Goal: Transaction & Acquisition: Purchase product/service

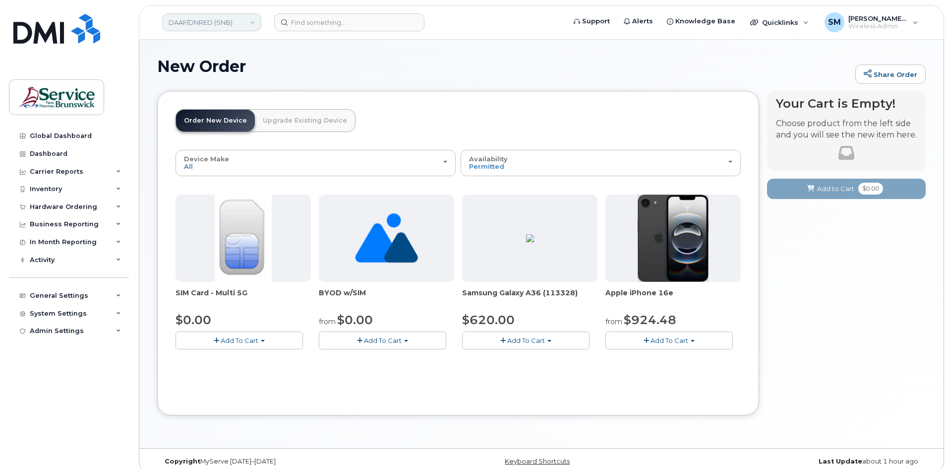
click at [243, 31] on link "DAAF/DNRED (SNB)" at bounding box center [211, 22] width 99 height 18
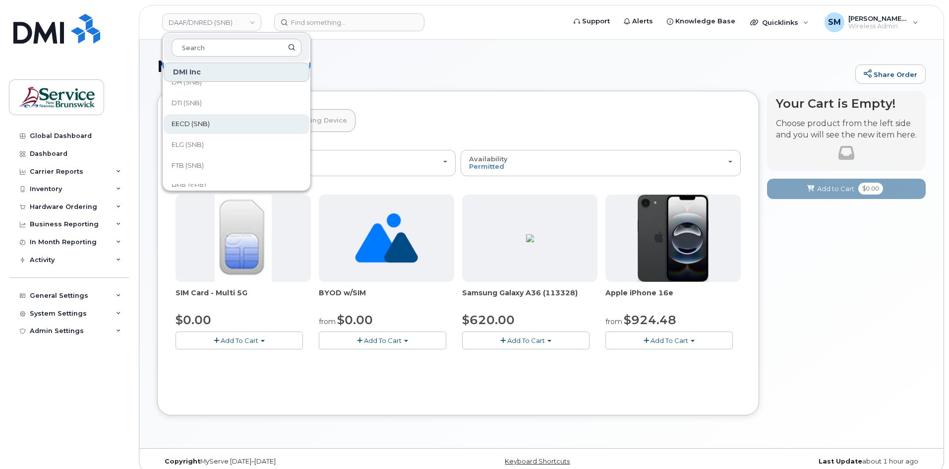
scroll to position [50, 0]
click at [198, 147] on span "FTB (SNB)" at bounding box center [188, 148] width 32 height 10
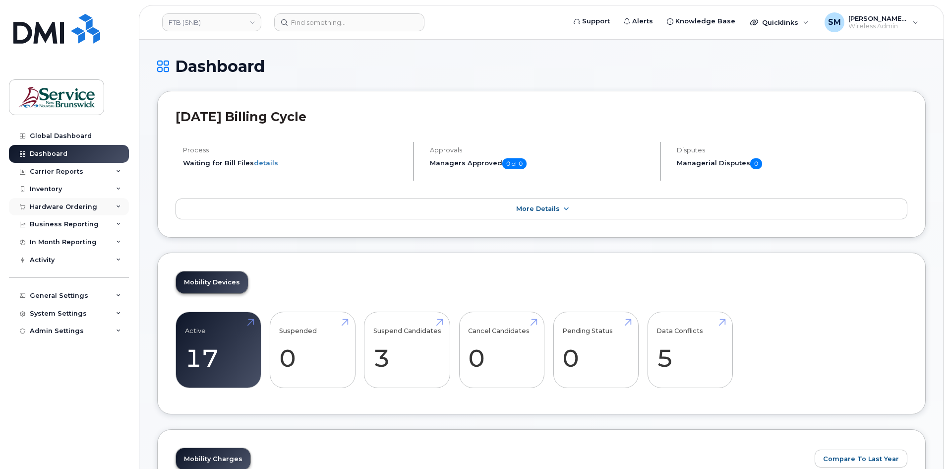
click at [88, 207] on div "Hardware Ordering" at bounding box center [63, 207] width 67 height 8
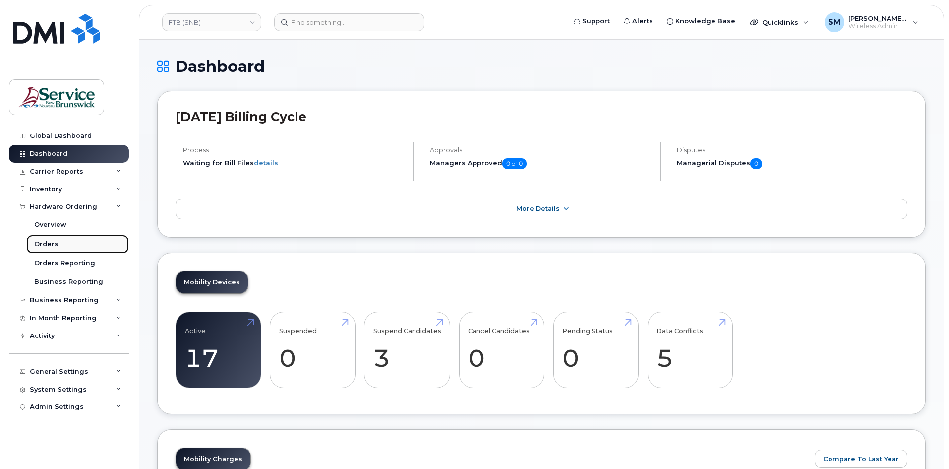
click at [77, 241] on link "Orders" at bounding box center [77, 244] width 103 height 19
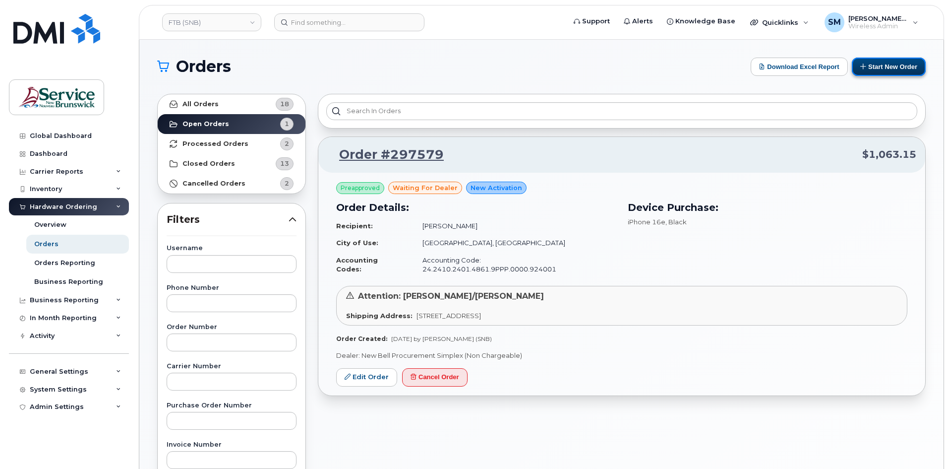
click at [881, 66] on button "Start New Order" at bounding box center [889, 67] width 74 height 18
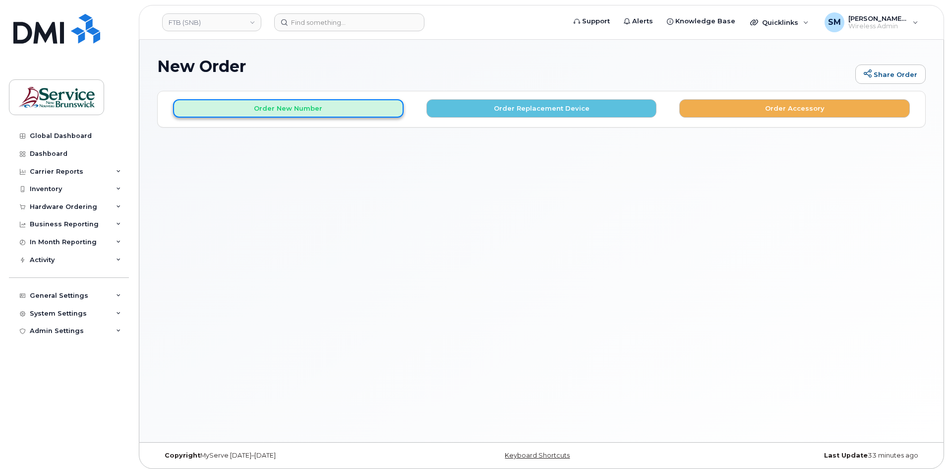
click at [362, 111] on button "Order New Number" at bounding box center [288, 108] width 231 height 18
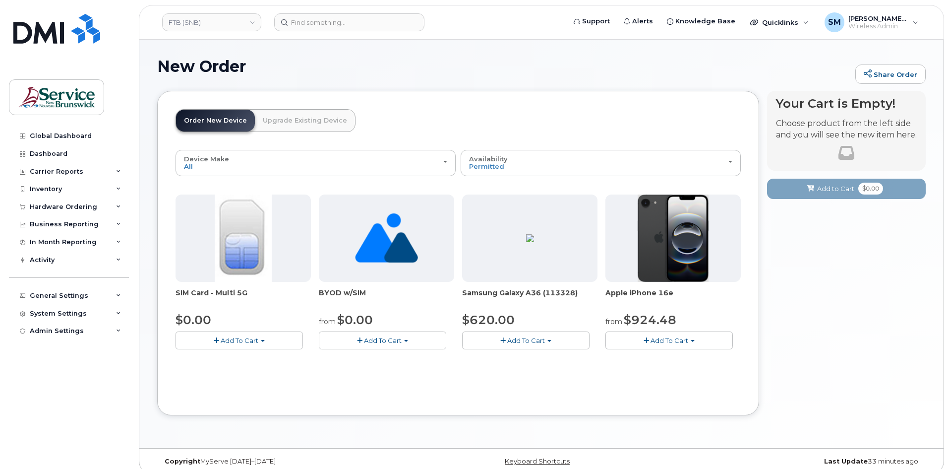
click at [650, 335] on button "Add To Cart" at bounding box center [668, 339] width 127 height 17
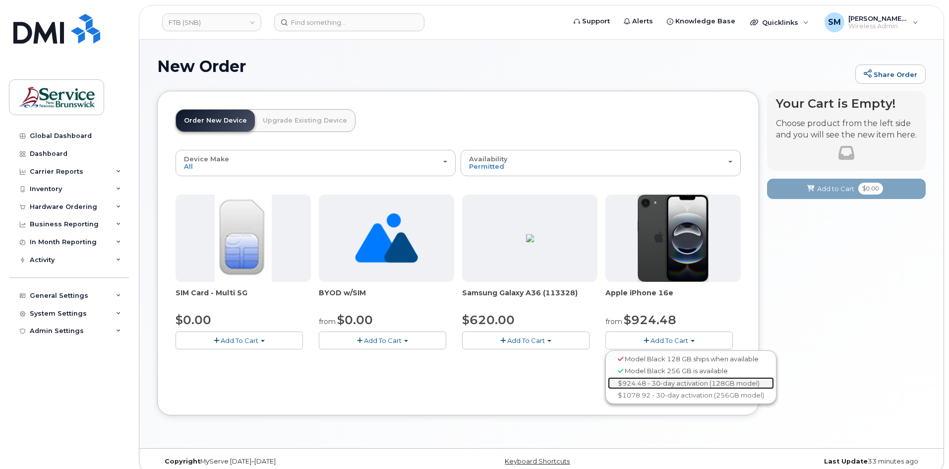
click at [670, 380] on link "$924.48 - 30-day activation (128GB model)" at bounding box center [691, 383] width 166 height 12
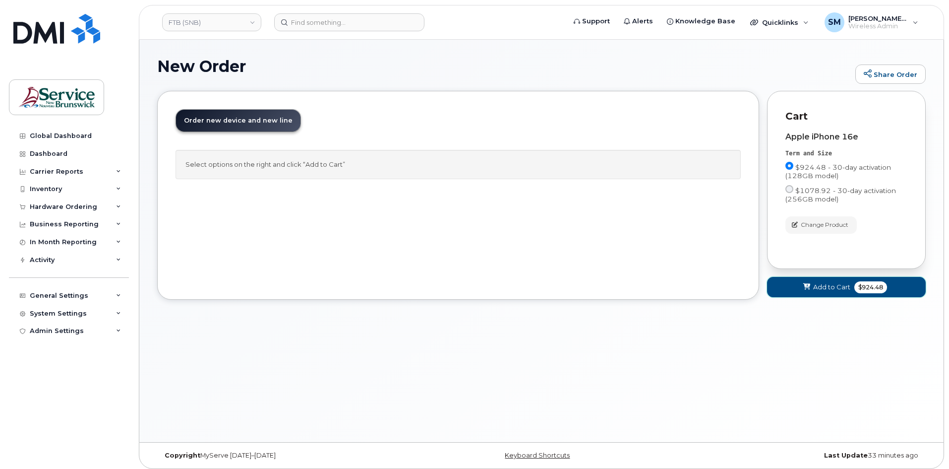
click at [840, 280] on button "Add to Cart $924.48" at bounding box center [846, 287] width 159 height 20
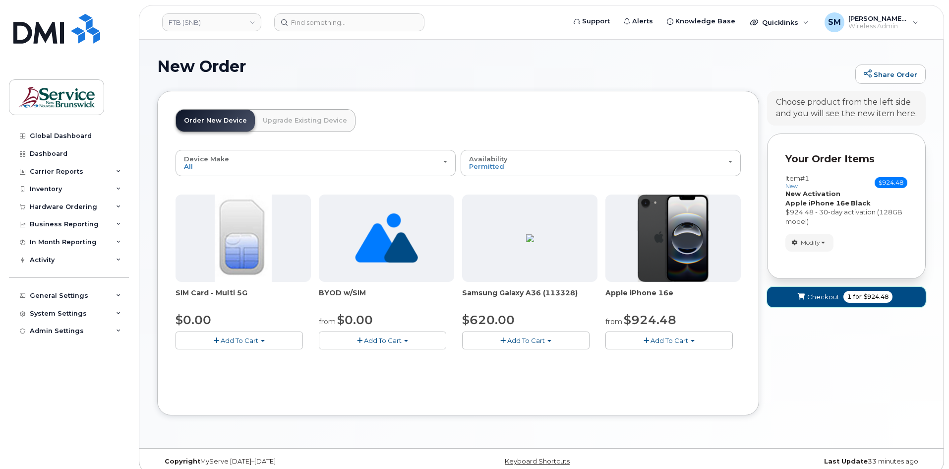
click at [816, 294] on span "Checkout" at bounding box center [823, 296] width 32 height 9
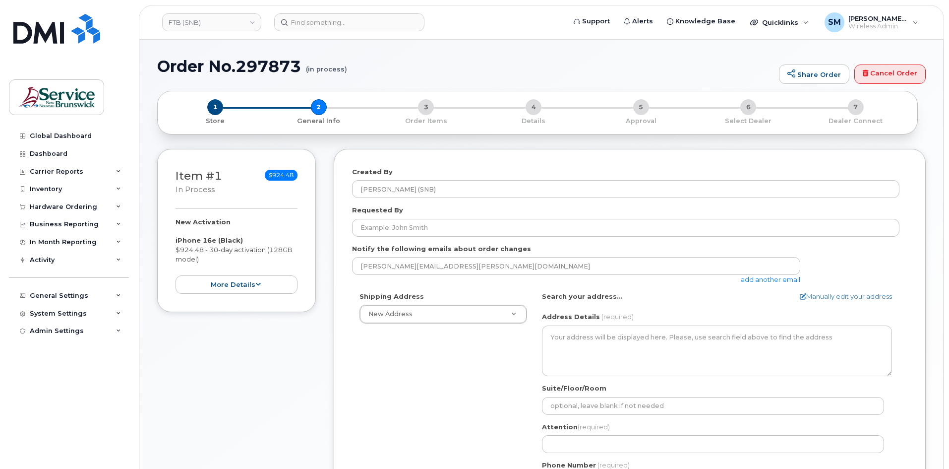
select select
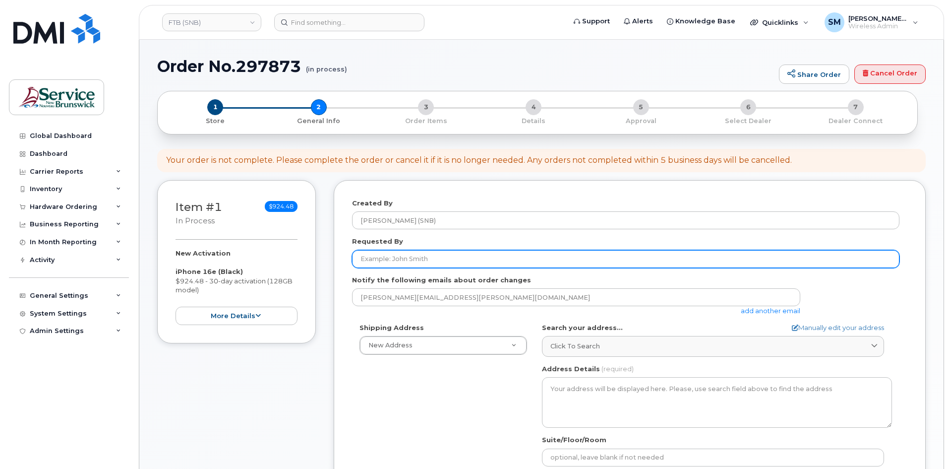
click at [412, 258] on input "Requested By" at bounding box center [625, 259] width 547 height 18
paste input "[PERSON_NAME][EMAIL_ADDRESS][PERSON_NAME][DOMAIN_NAME]"
type input "[PERSON_NAME][EMAIL_ADDRESS][PERSON_NAME][DOMAIN_NAME]"
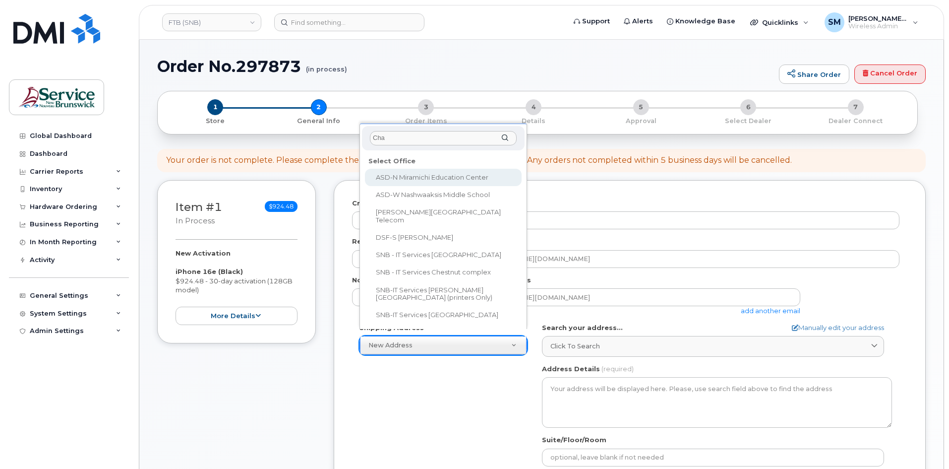
type input "Chan"
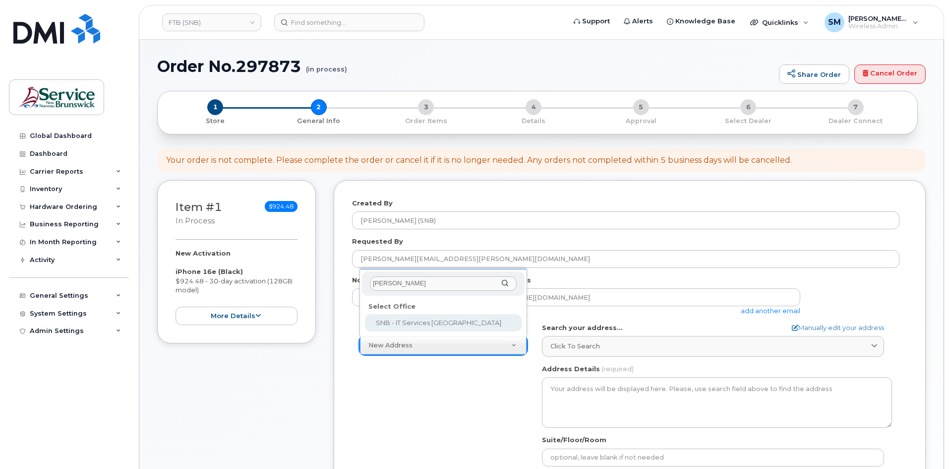
select select
type textarea "675 King Street, Rm 1072 Fredericton New Brunswick E3B 1E9"
type input "[PERSON_NAME]/[PERSON_NAME]"
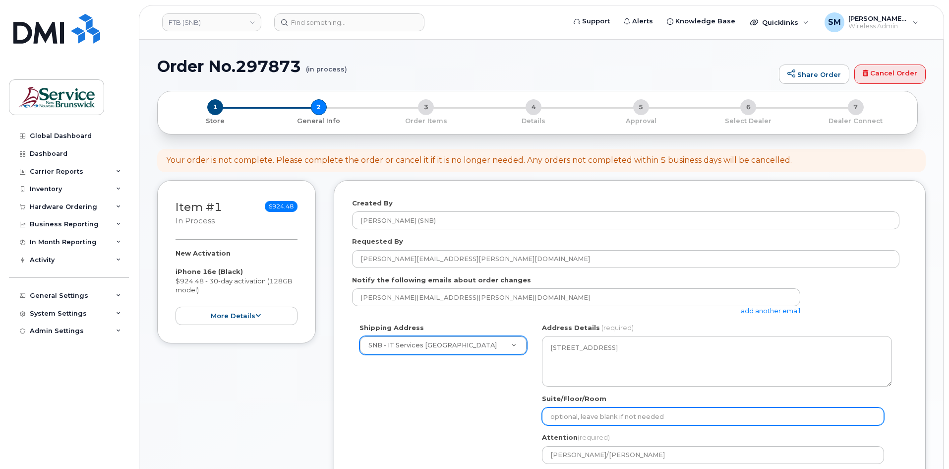
click at [577, 416] on input "Suite/Floor/Room" at bounding box center [713, 416] width 342 height 18
paste input "WO0000000477308"
select select
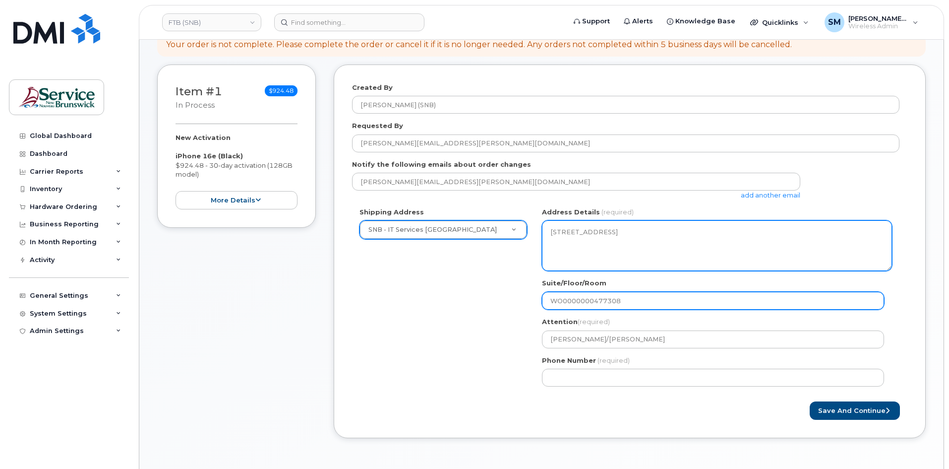
scroll to position [149, 0]
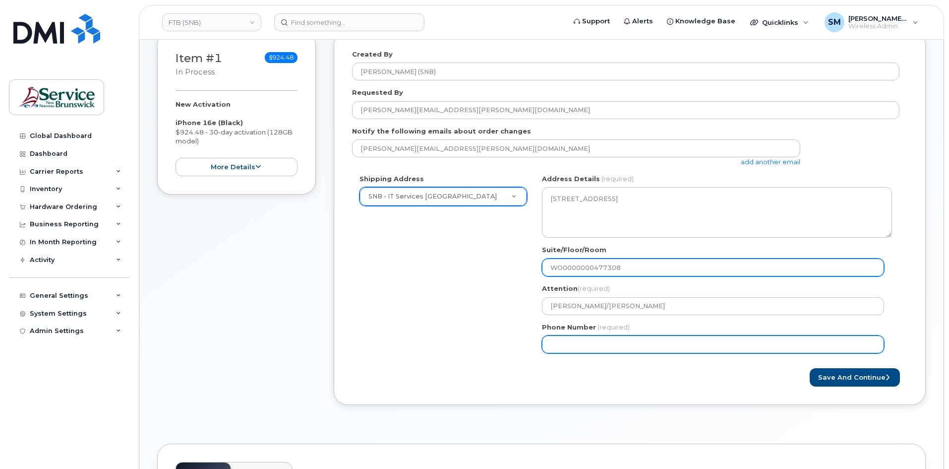
type input "WO0000000477308"
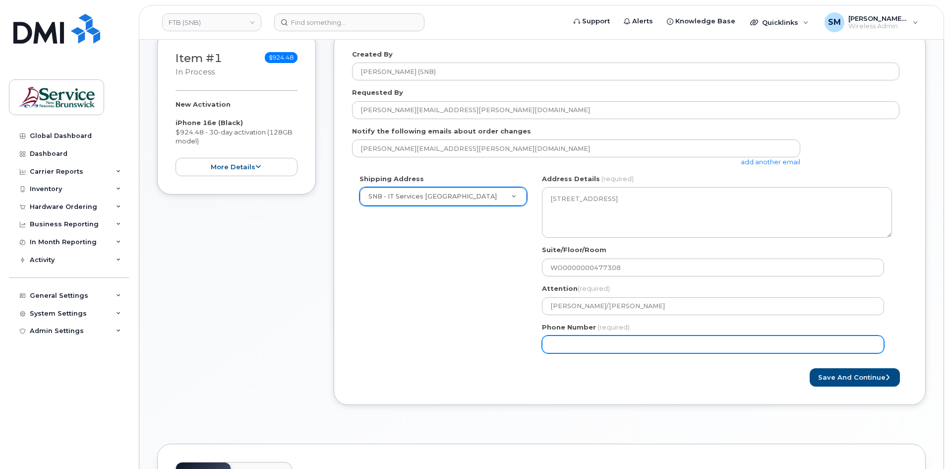
click at [574, 342] on input "Phone Number" at bounding box center [713, 344] width 342 height 18
select select
type input "506639633"
select select
type input "5066396338"
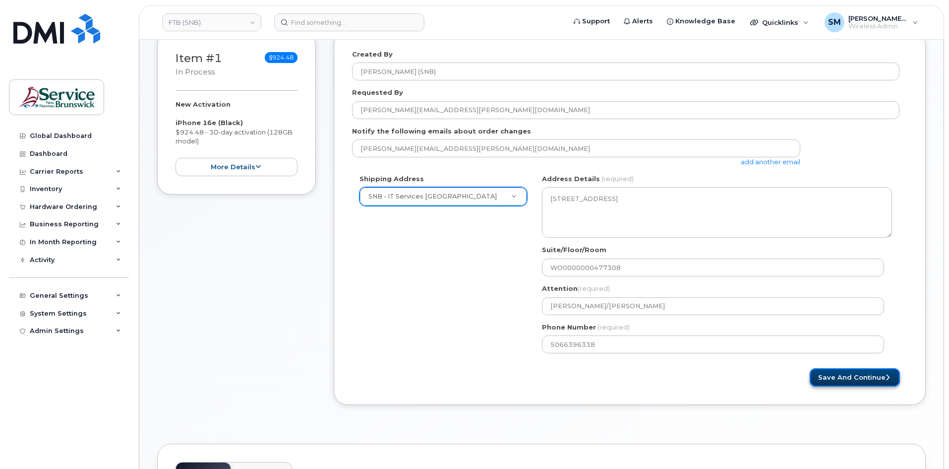
click at [853, 373] on button "Save and Continue" at bounding box center [855, 377] width 90 height 18
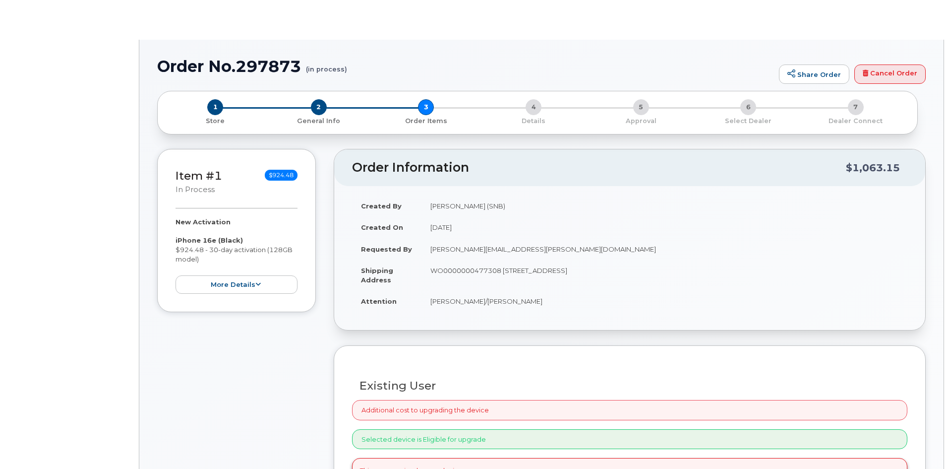
radio input "true"
select select
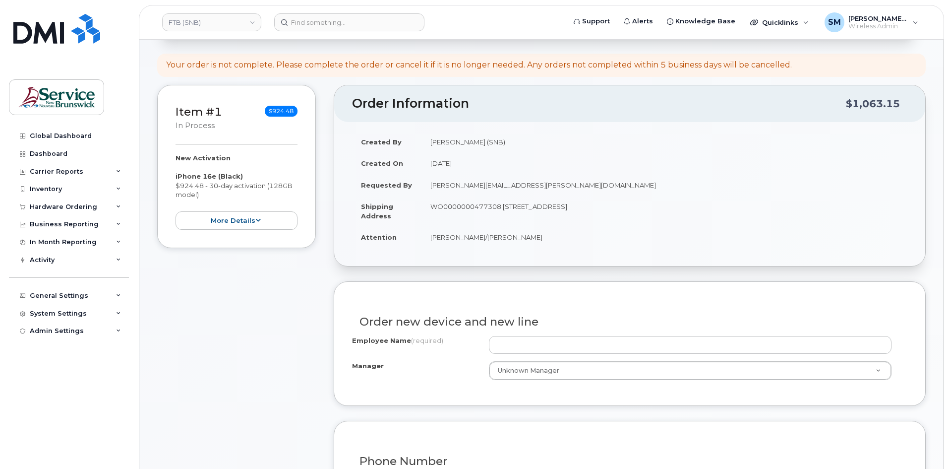
scroll to position [99, 0]
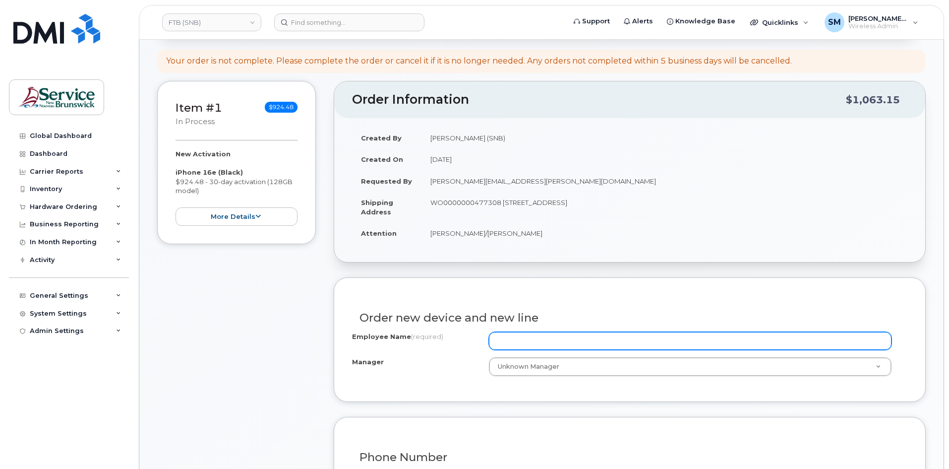
click at [638, 344] on input "Employee Name (required)" at bounding box center [690, 341] width 403 height 18
paste input "[PERSON_NAME]"
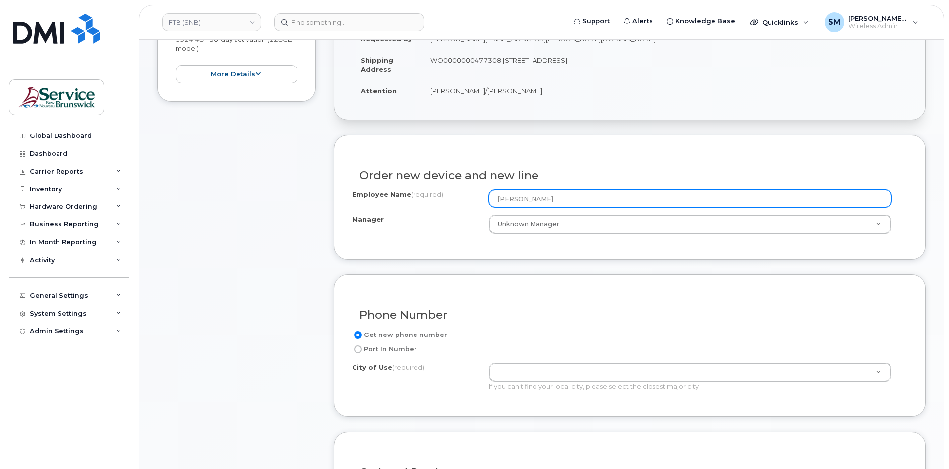
scroll to position [248, 0]
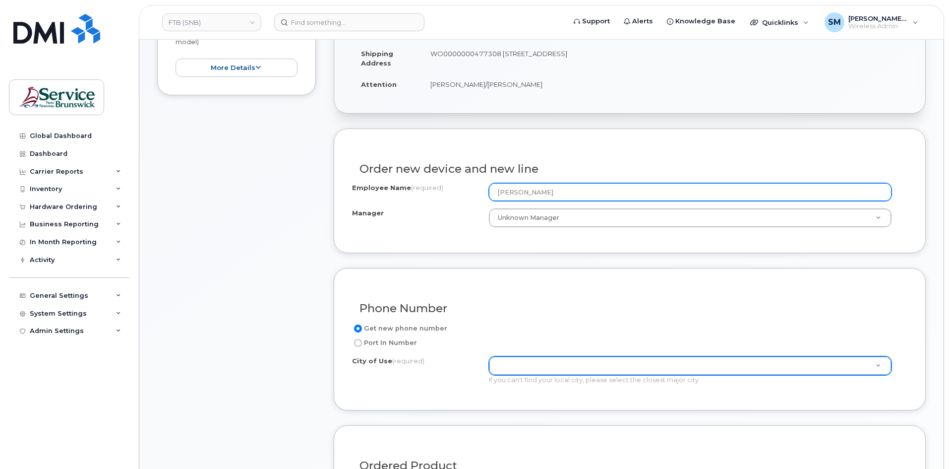
type input "[PERSON_NAME]"
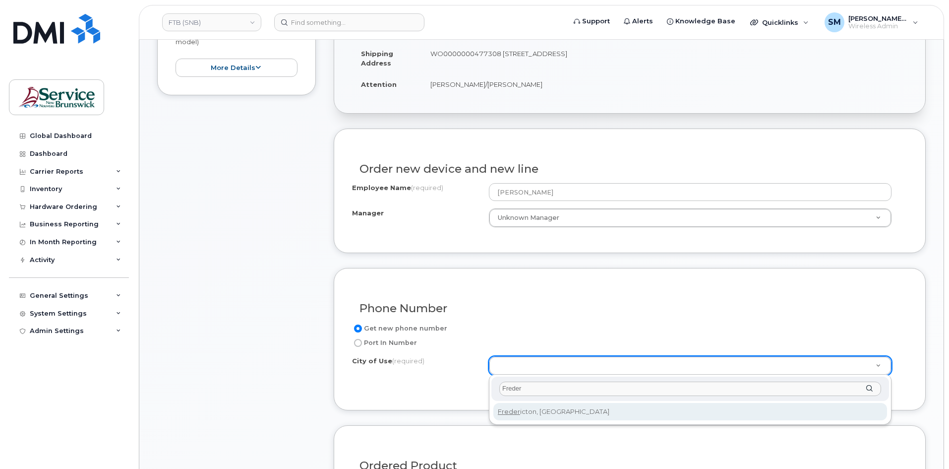
type input "Freder"
type input "1578"
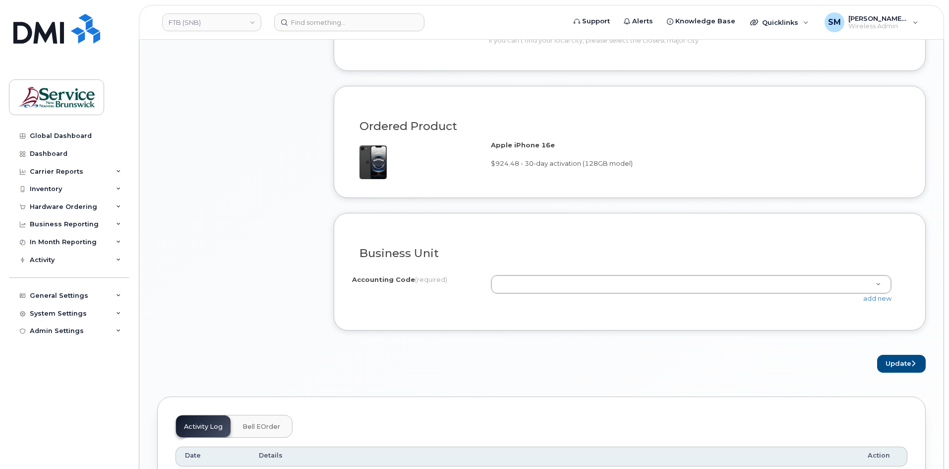
scroll to position [595, 0]
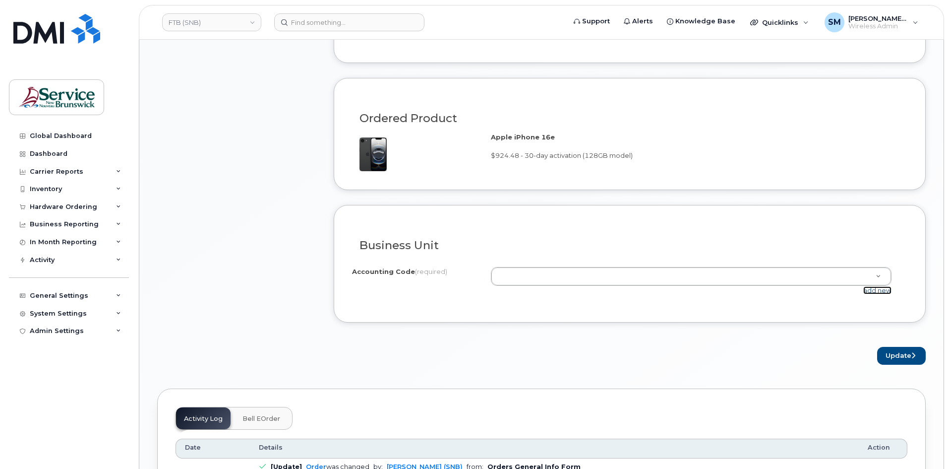
click at [873, 289] on link "add new" at bounding box center [877, 290] width 28 height 8
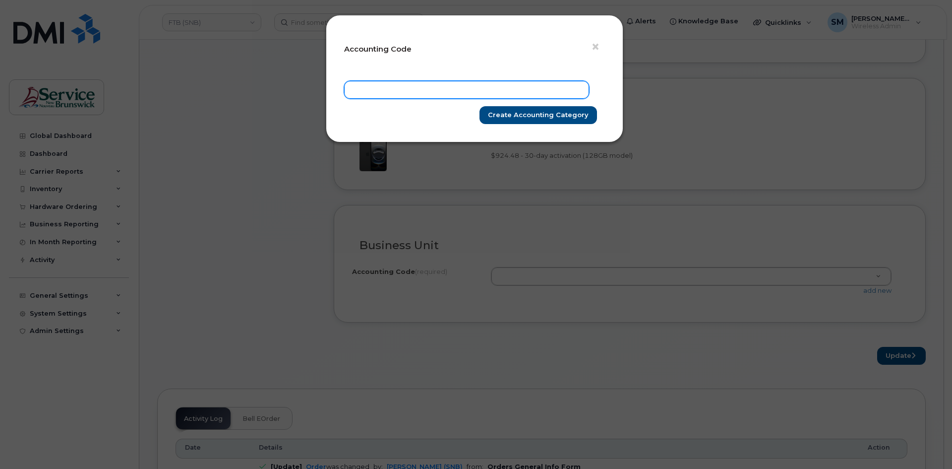
click at [472, 87] on input "text" at bounding box center [466, 90] width 245 height 18
paste input "25.2521.2505.4869.QPPP.0000.Q25021"
type input "25.2521.2505.4869.QPPP.0000.Q25021"
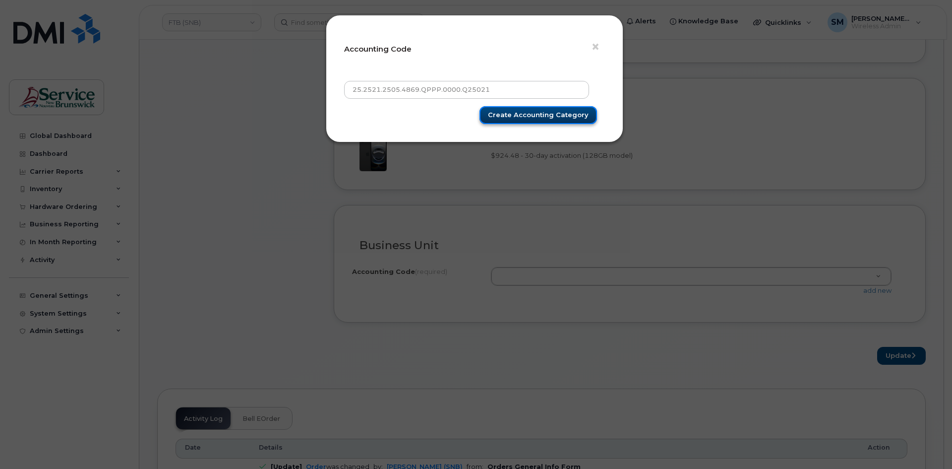
click at [557, 114] on input "Create Accounting category" at bounding box center [538, 115] width 118 height 18
type input "Create Accounting category"
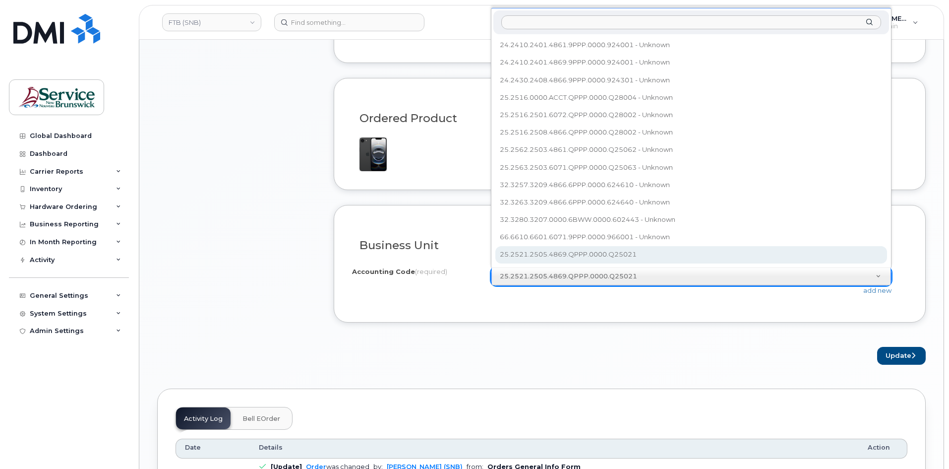
select select "25.2521.2505.4869.QPPP.0000.Q25021"
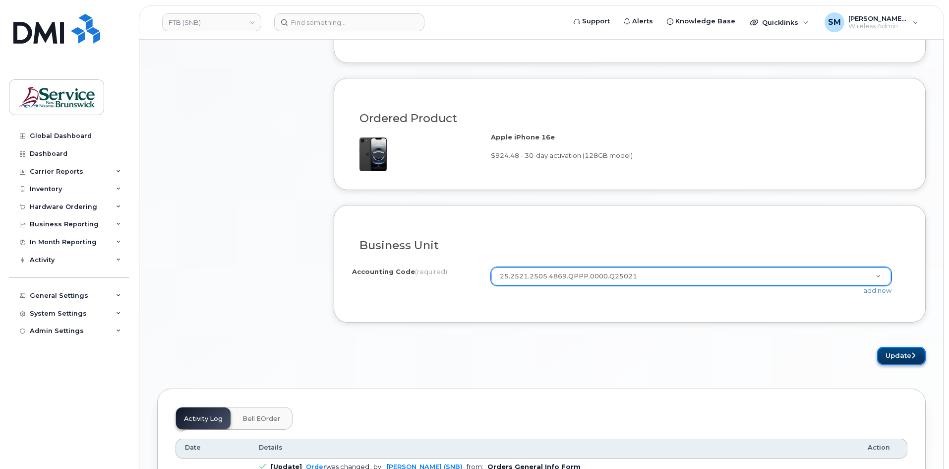
click at [902, 354] on button "Update" at bounding box center [901, 356] width 49 height 18
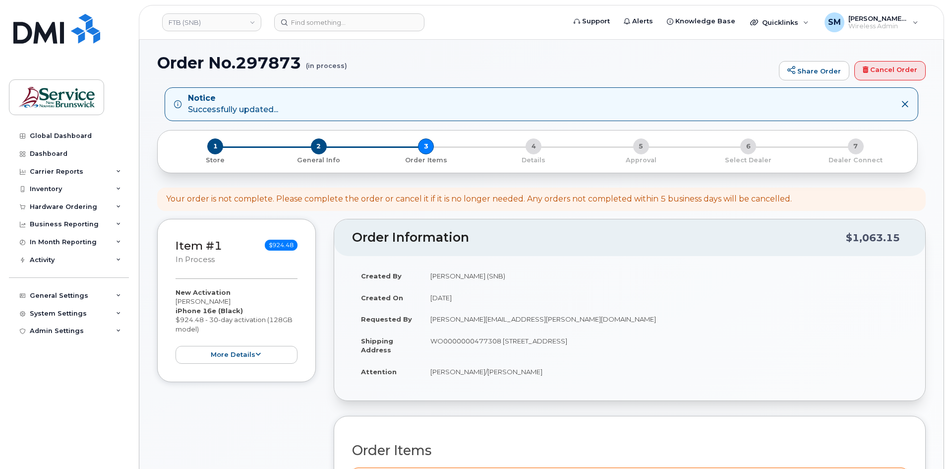
scroll to position [297, 0]
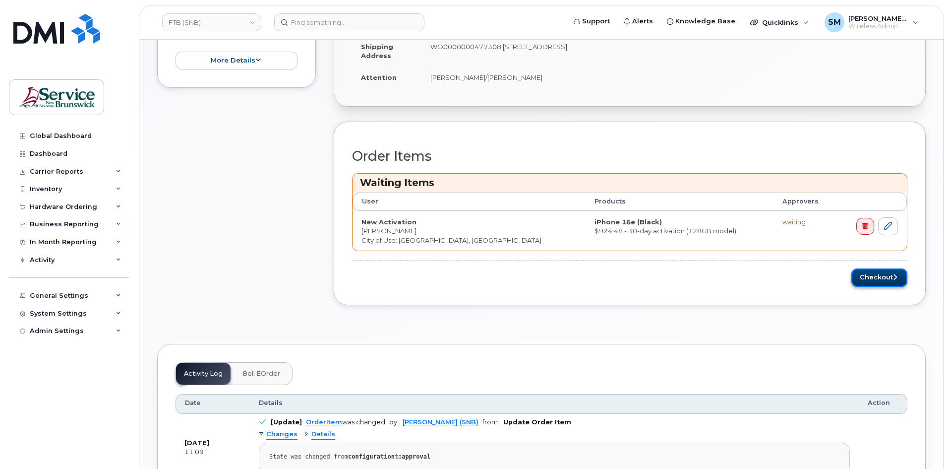
click at [876, 279] on button "Checkout" at bounding box center [879, 277] width 56 height 18
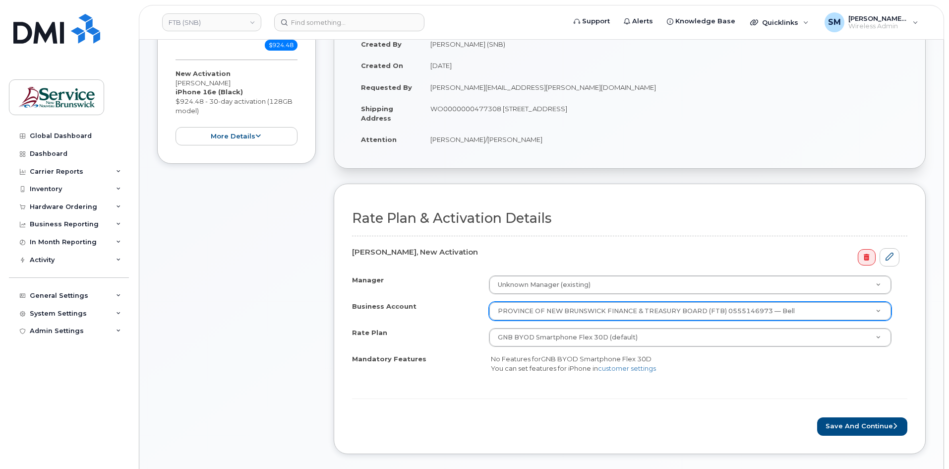
scroll to position [198, 0]
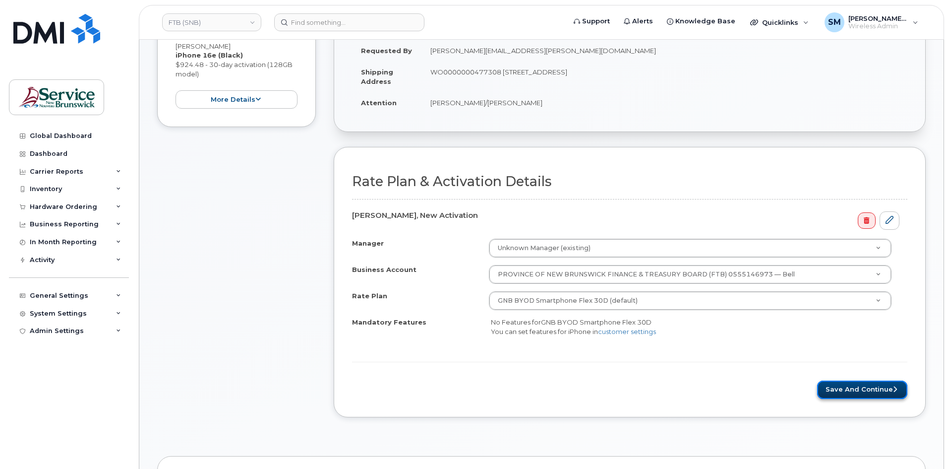
click at [861, 384] on button "Save and Continue" at bounding box center [862, 389] width 90 height 18
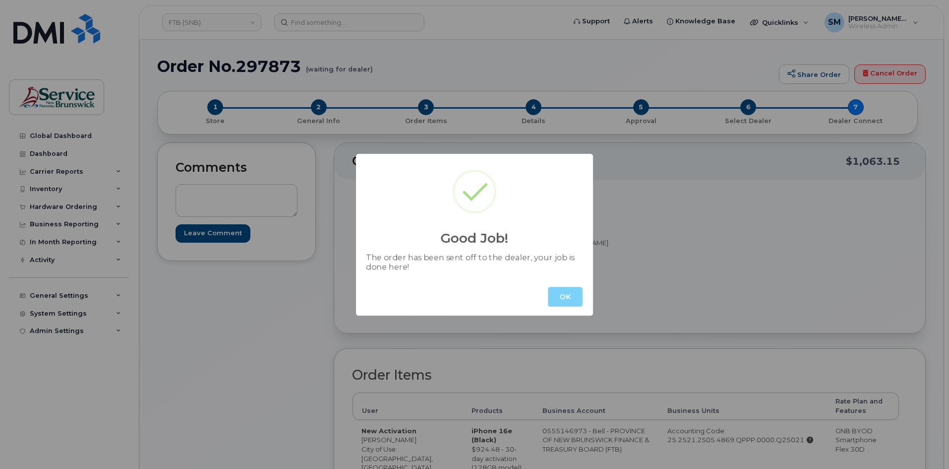
click at [567, 291] on button "OK" at bounding box center [565, 297] width 35 height 20
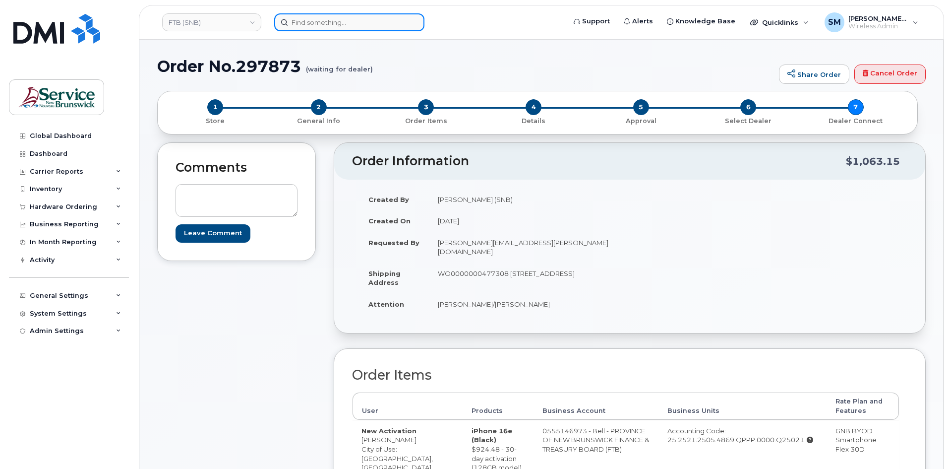
click at [320, 17] on input at bounding box center [349, 22] width 150 height 18
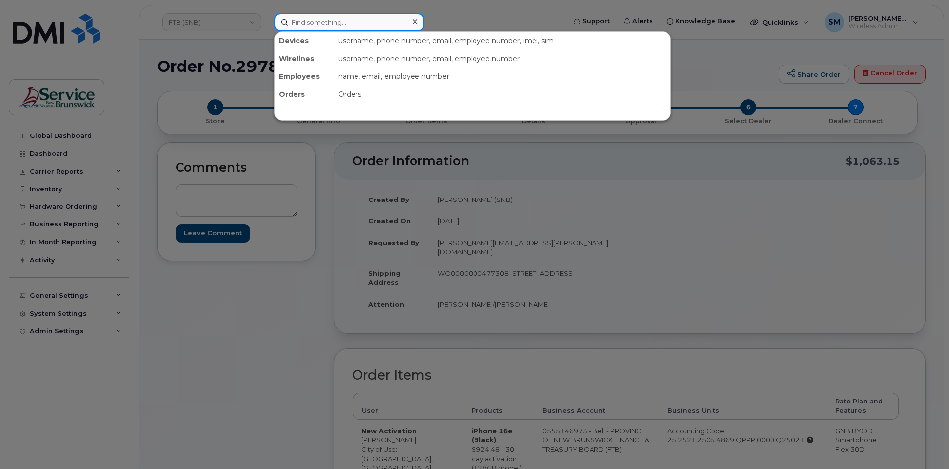
paste input "[PHONE_NUMBER]"
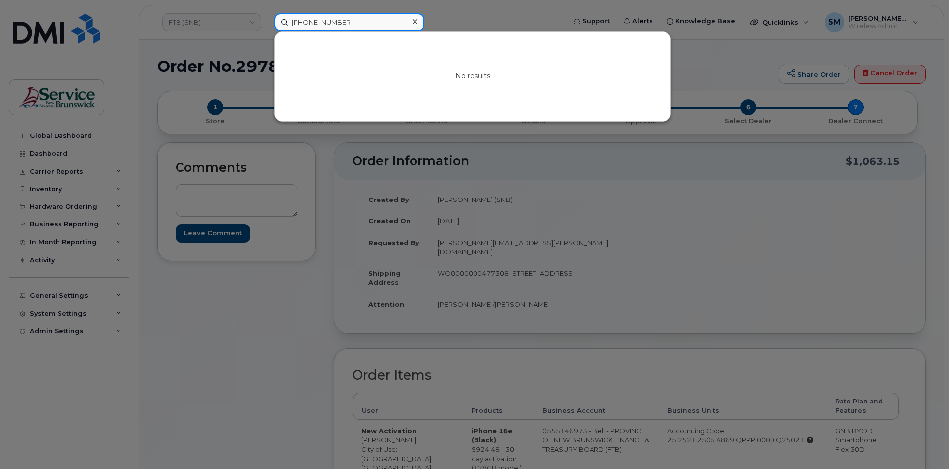
click at [325, 18] on input "[PHONE_NUMBER]" at bounding box center [349, 22] width 150 height 18
click at [311, 19] on input "5066253361" at bounding box center [349, 22] width 150 height 18
type input "5066253361"
